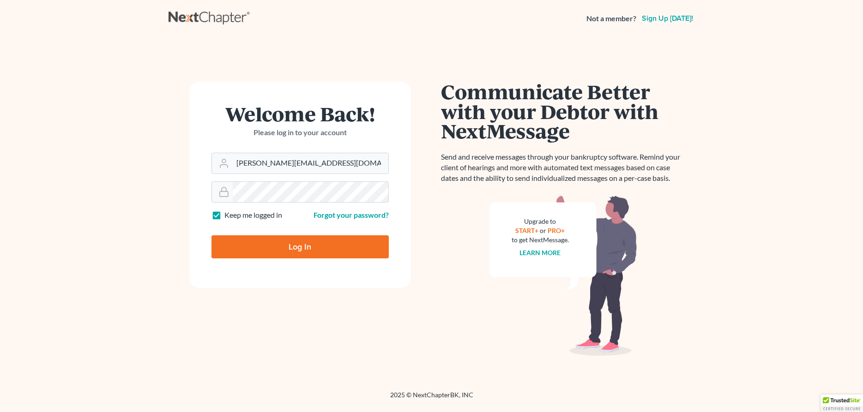
type input "Thinking..."
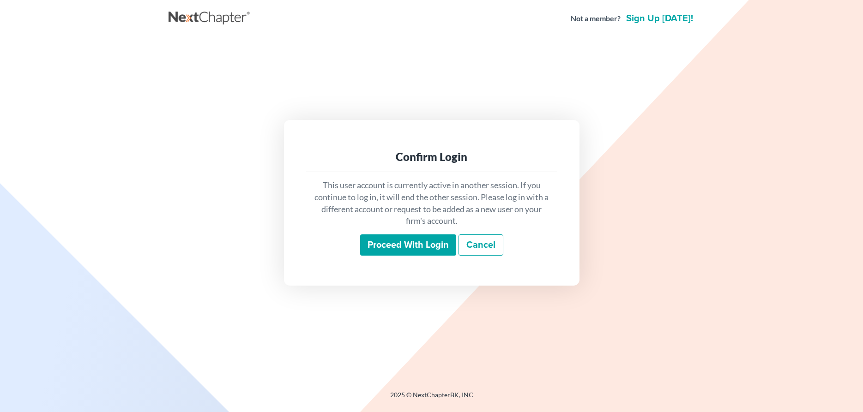
click at [426, 242] on input "Proceed with login" at bounding box center [408, 245] width 96 height 21
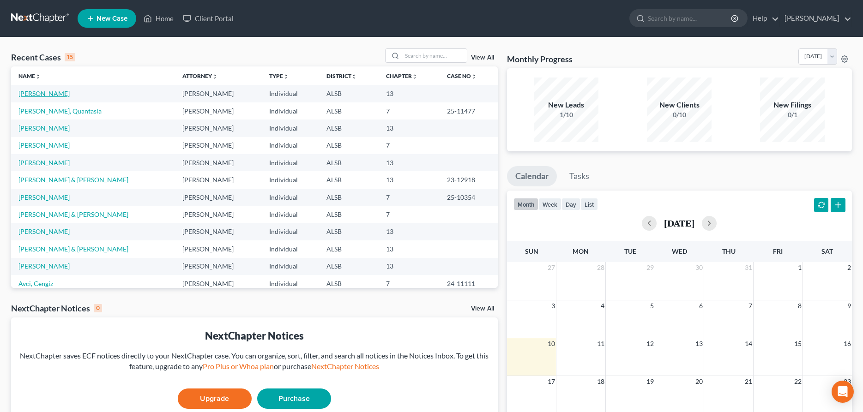
click at [47, 93] on link "[PERSON_NAME]" at bounding box center [43, 94] width 51 height 8
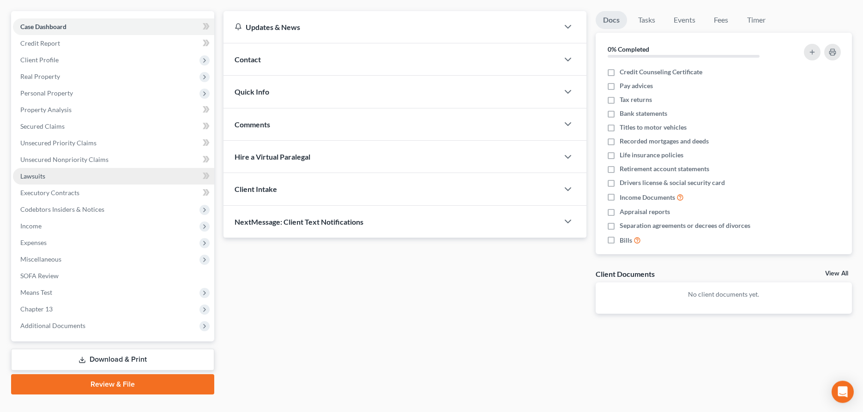
scroll to position [94, 0]
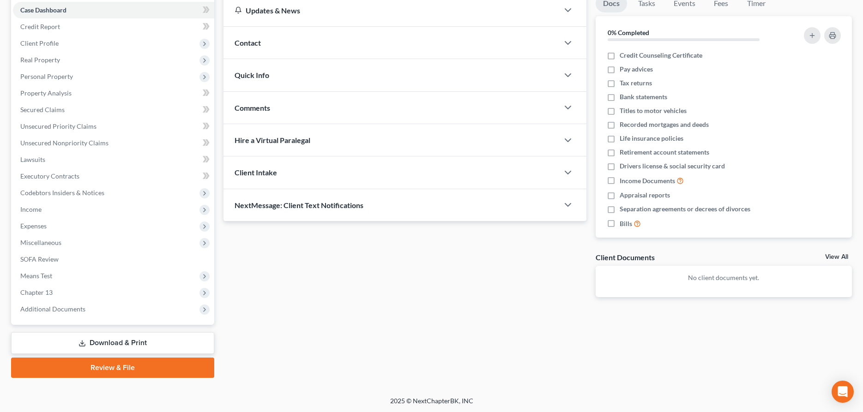
click at [121, 348] on link "Download & Print" at bounding box center [112, 344] width 203 height 22
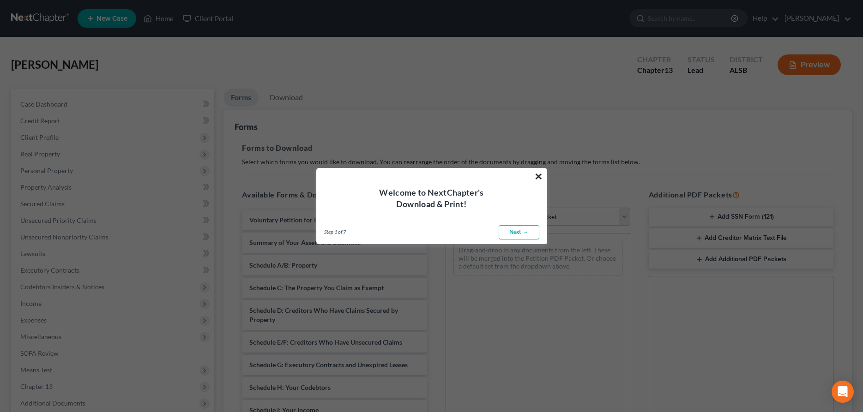
click at [540, 174] on button "×" at bounding box center [538, 176] width 9 height 15
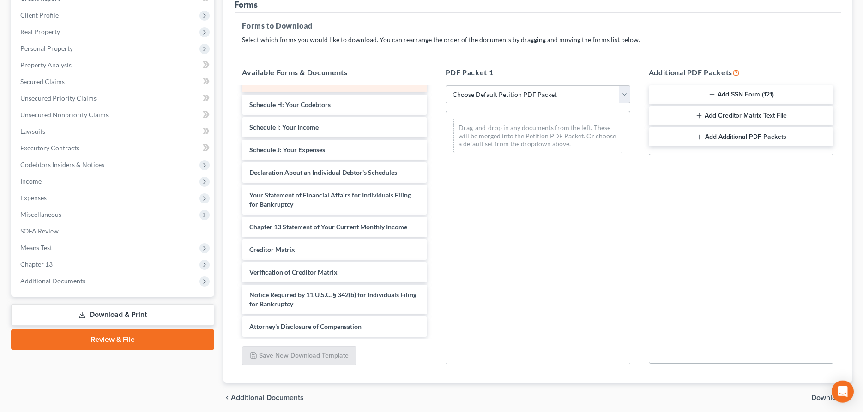
scroll to position [141, 0]
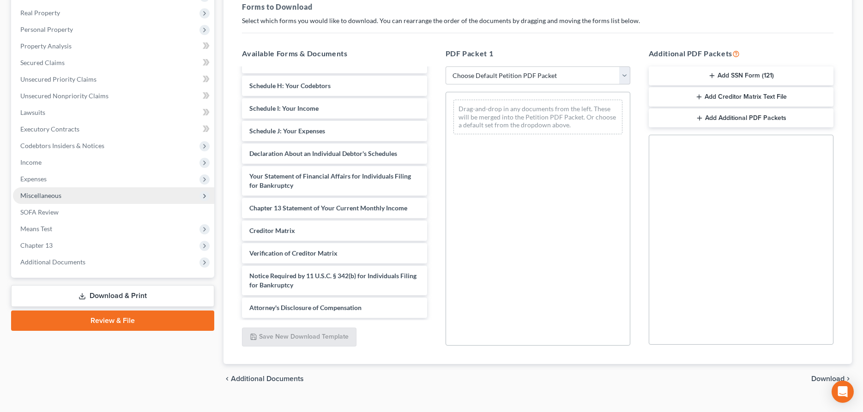
click at [48, 196] on span "Miscellaneous" at bounding box center [40, 196] width 41 height 8
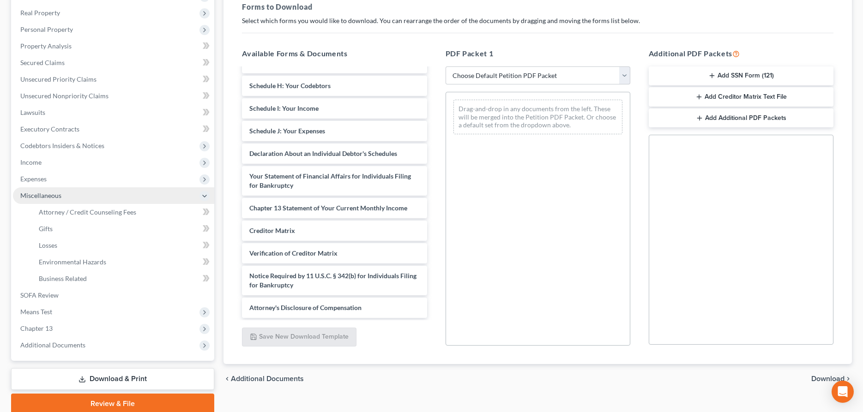
click at [48, 196] on span "Miscellaneous" at bounding box center [40, 196] width 41 height 8
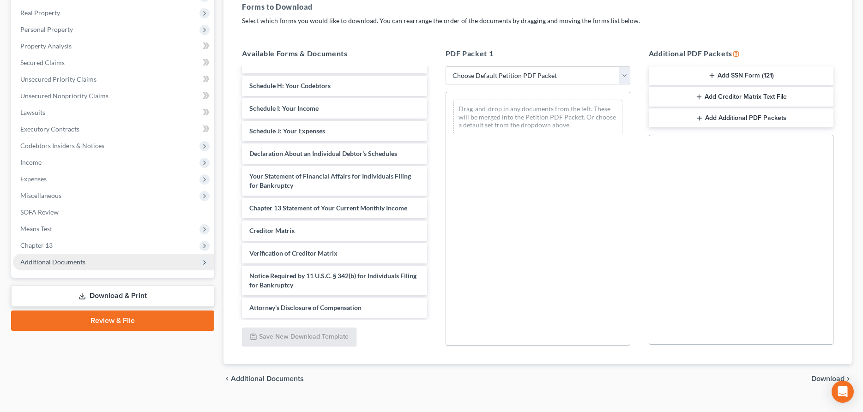
click at [56, 261] on span "Additional Documents" at bounding box center [52, 262] width 65 height 8
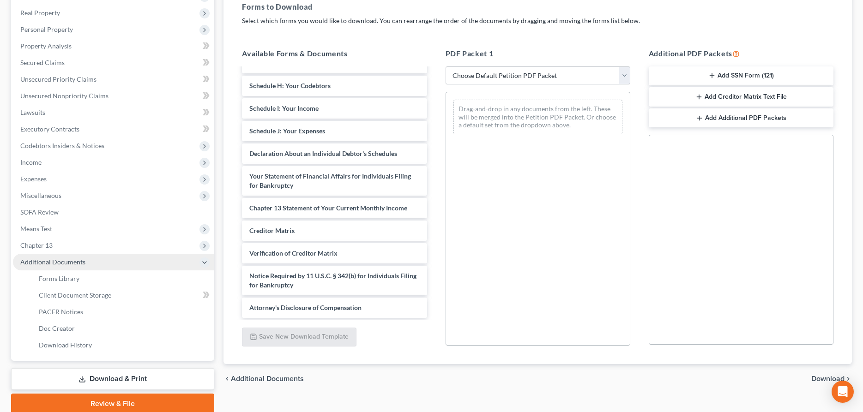
click at [55, 261] on span "Additional Documents" at bounding box center [52, 262] width 65 height 8
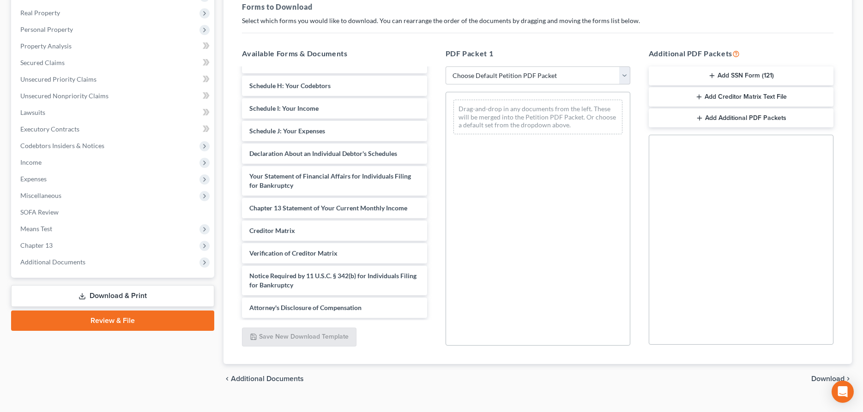
click at [740, 73] on button "Add SSN Form (121)" at bounding box center [741, 76] width 185 height 19
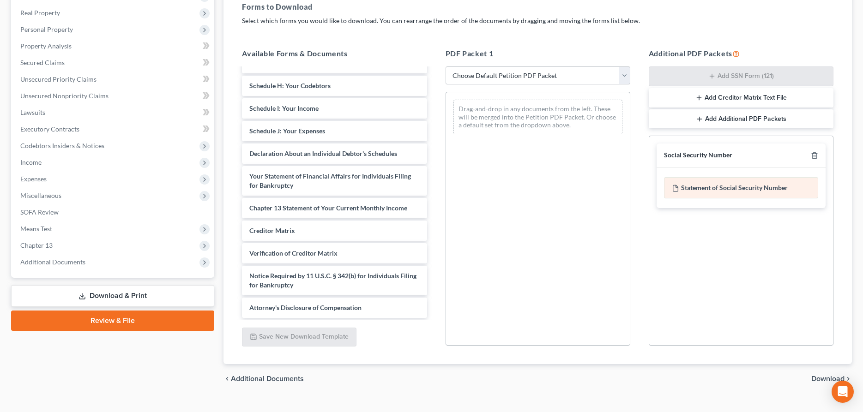
click at [723, 187] on div "Statement of Social Security Number" at bounding box center [741, 187] width 154 height 21
drag, startPoint x: 739, startPoint y: 187, endPoint x: 533, endPoint y: 147, distance: 209.9
click at [649, 147] on div "Social Security Number Statement of Social Security Number Creditor Matrix Text…" at bounding box center [741, 241] width 185 height 210
click at [819, 278] on div "Social Security Number Statement of Social Security Number Creditor Matrix Text…" at bounding box center [741, 241] width 185 height 210
click at [842, 392] on icon "Open Intercom Messenger" at bounding box center [842, 392] width 11 height 12
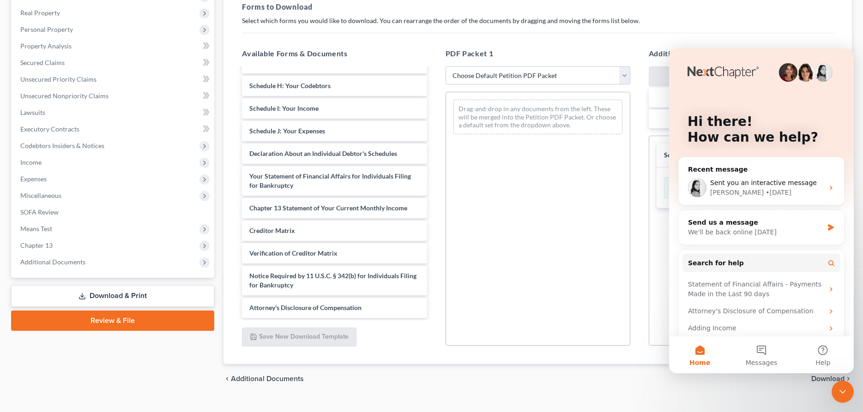
scroll to position [0, 0]
click at [842, 393] on icon "Close Intercom Messenger" at bounding box center [843, 392] width 6 height 4
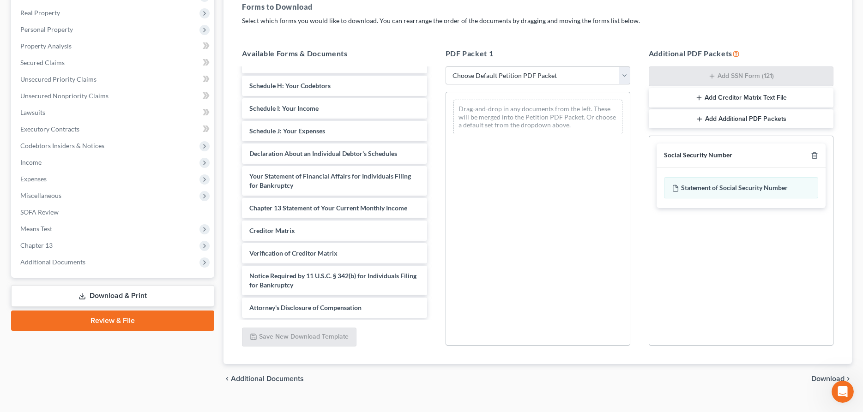
click at [821, 379] on span "Download" at bounding box center [828, 379] width 33 height 7
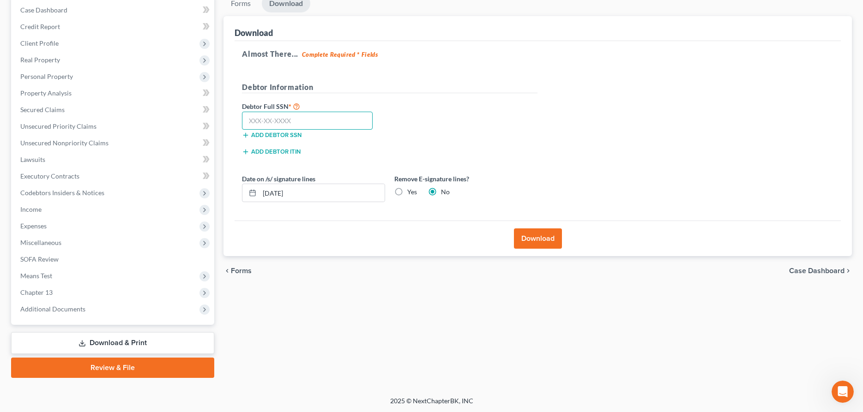
click at [259, 121] on input "text" at bounding box center [307, 121] width 131 height 18
type input "423-17-0107"
click at [538, 238] on button "Download" at bounding box center [538, 239] width 48 height 20
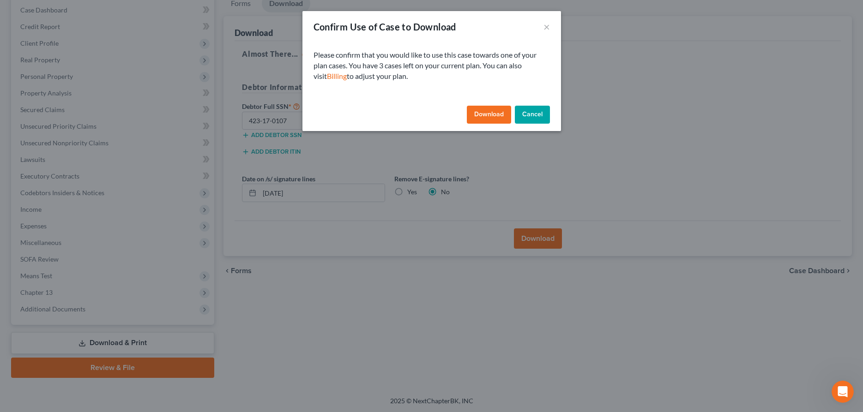
click at [498, 112] on button "Download" at bounding box center [489, 115] width 44 height 18
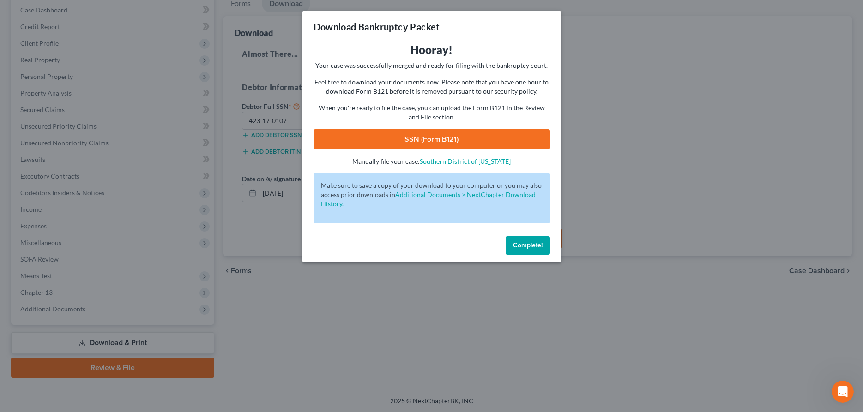
click at [408, 139] on link "SSN (Form B121)" at bounding box center [432, 139] width 236 height 20
